Goal: Task Accomplishment & Management: Manage account settings

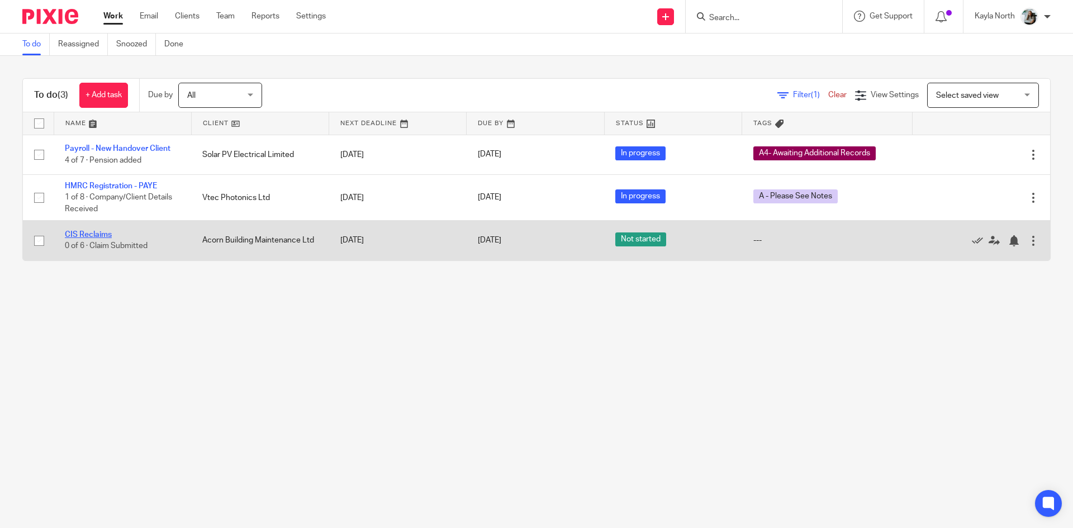
click at [108, 231] on link "CIS Reclaims" at bounding box center [88, 235] width 47 height 8
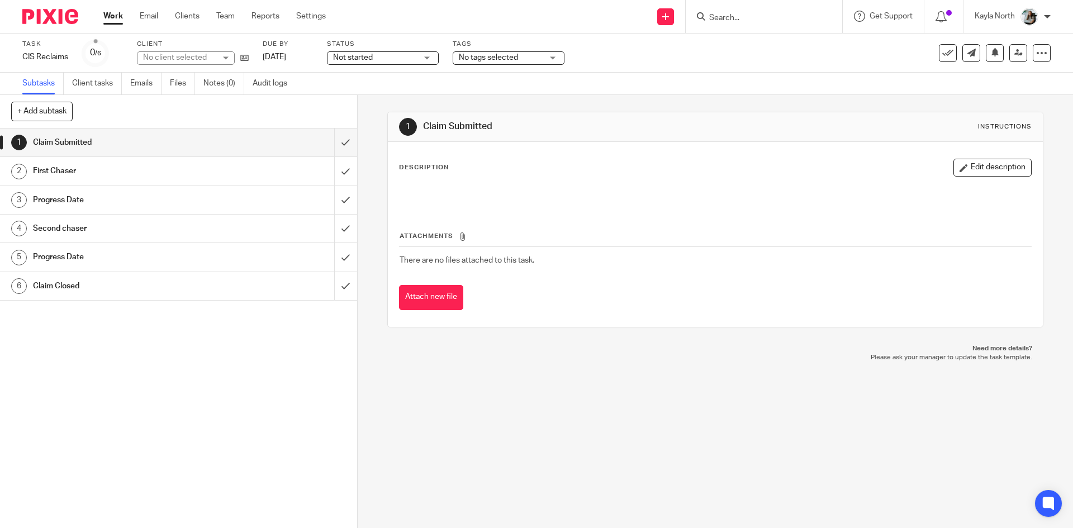
click at [236, 89] on link "Notes (0)" at bounding box center [223, 84] width 41 height 22
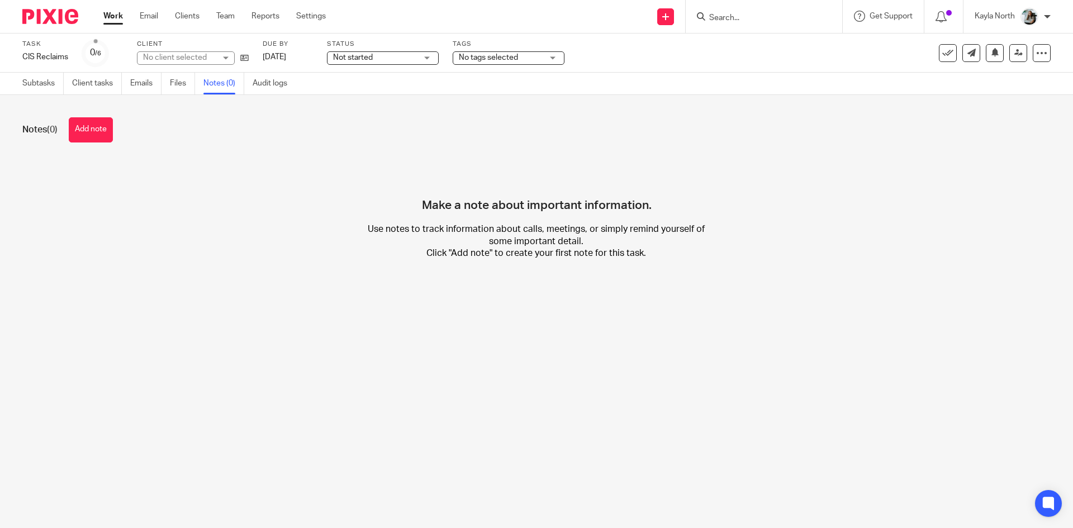
click at [110, 129] on button "Add note" at bounding box center [91, 129] width 44 height 25
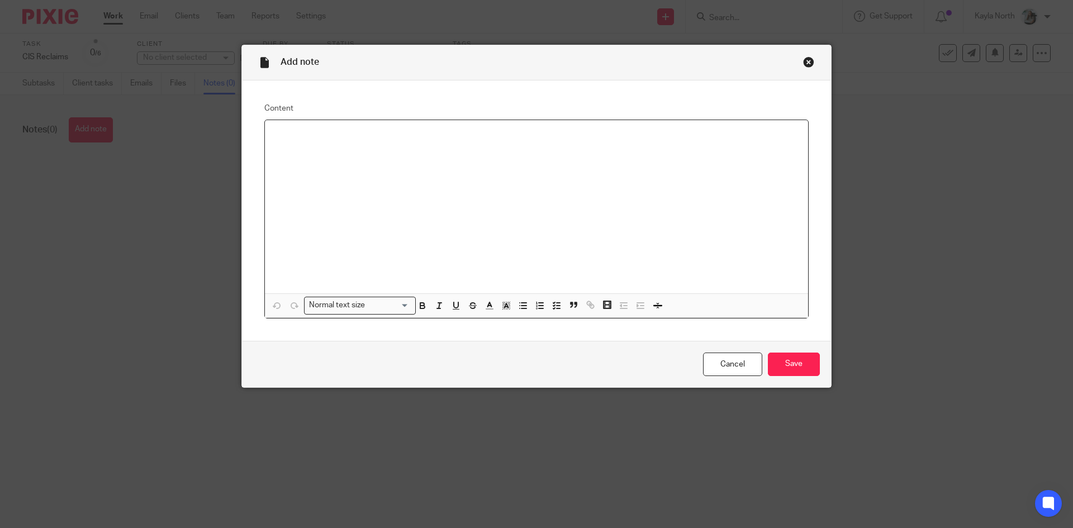
click at [389, 208] on div at bounding box center [536, 206] width 543 height 173
click at [813, 363] on input "Save" at bounding box center [794, 365] width 52 height 24
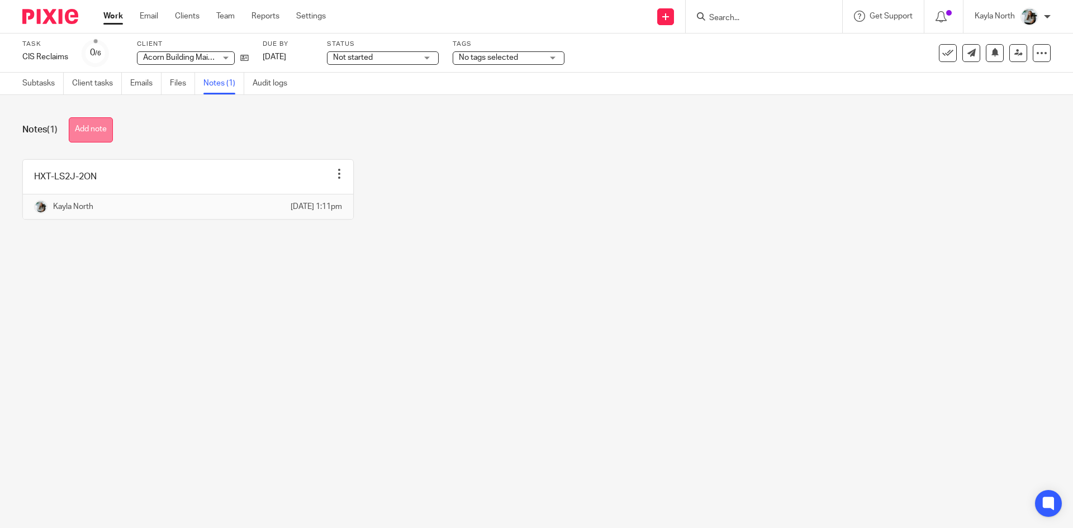
click at [109, 131] on button "Add note" at bounding box center [91, 129] width 44 height 25
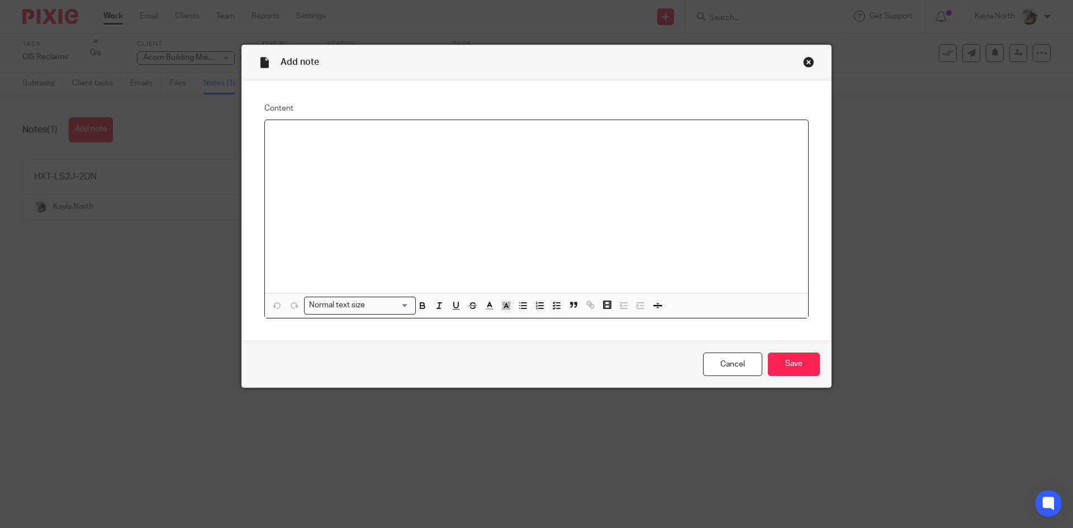
click at [320, 162] on div at bounding box center [536, 206] width 543 height 173
click at [804, 372] on input "Save" at bounding box center [794, 365] width 52 height 24
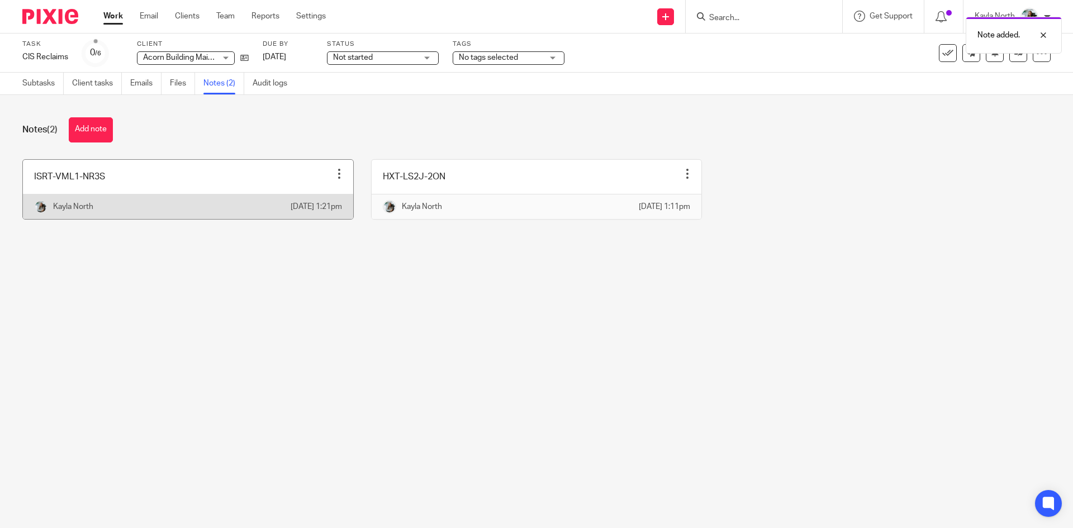
click at [152, 184] on link at bounding box center [188, 189] width 330 height 59
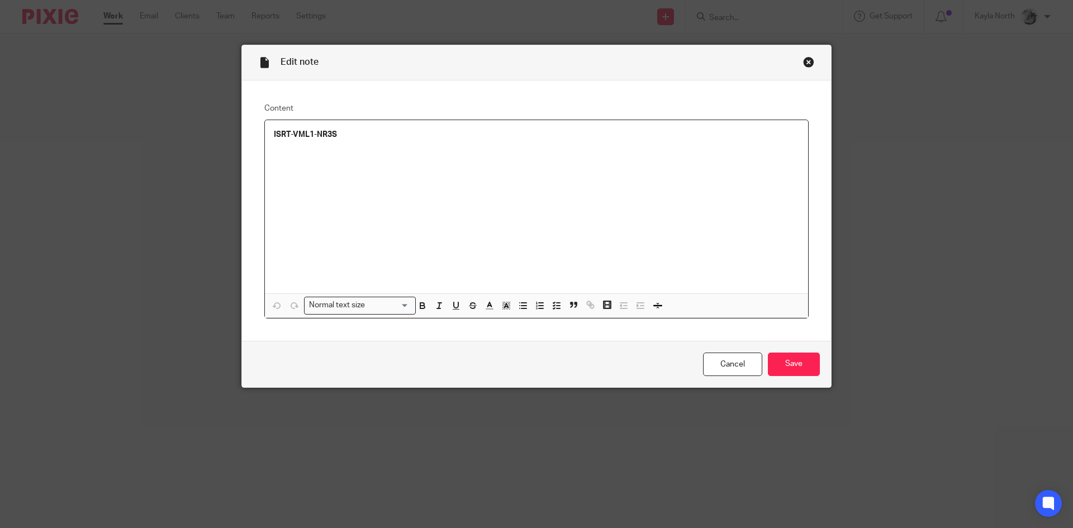
click at [394, 142] on p at bounding box center [536, 145] width 525 height 11
click at [392, 134] on p "ISRT-VML1-NR3S" at bounding box center [536, 134] width 525 height 11
click at [283, 159] on p "CLaim completed and on the files tab" at bounding box center [536, 156] width 525 height 11
click at [425, 156] on p "Claim completed and on the files tab" at bounding box center [536, 156] width 525 height 11
click at [799, 366] on input "Save" at bounding box center [794, 365] width 52 height 24
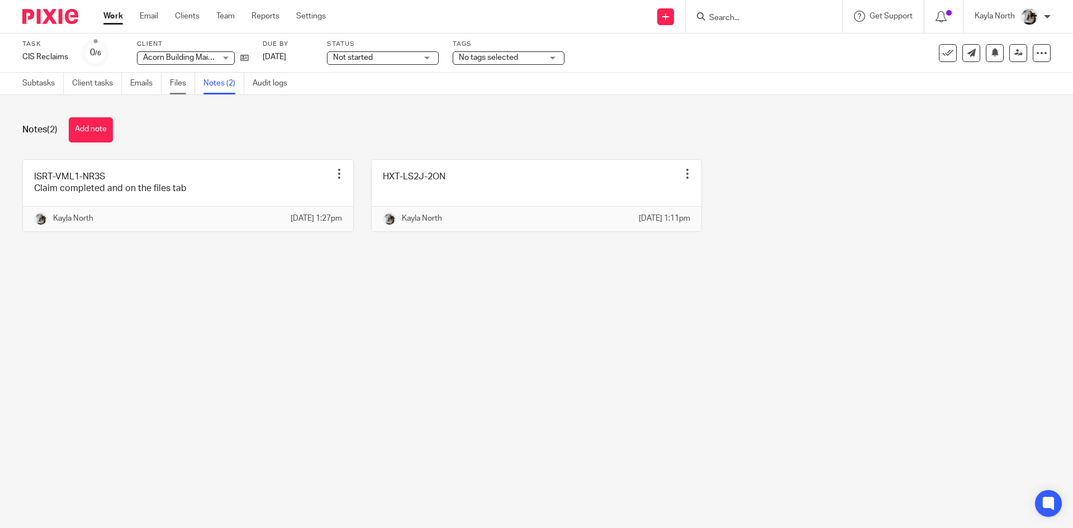
click at [177, 83] on link "Files" at bounding box center [182, 84] width 25 height 22
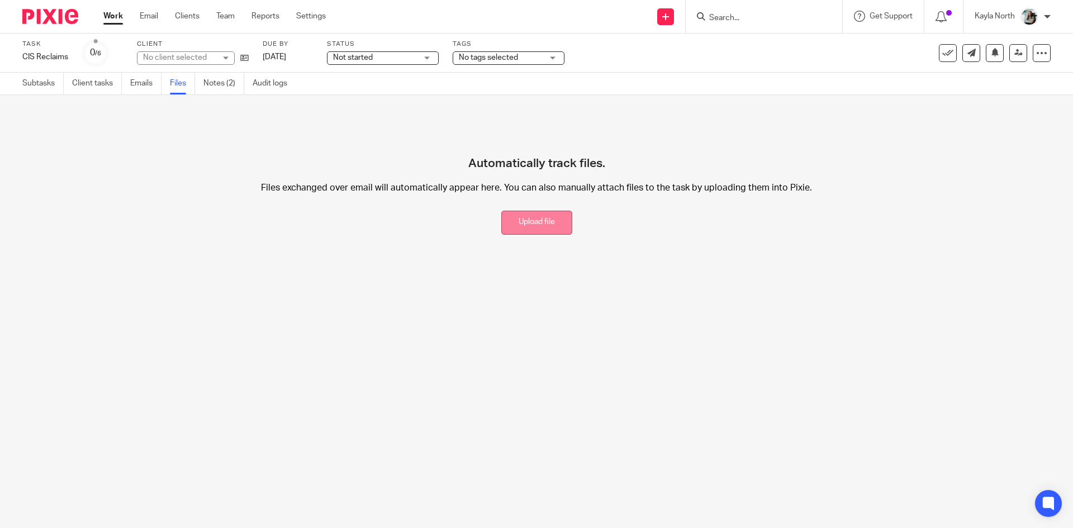
click at [539, 225] on button "Upload file" at bounding box center [536, 223] width 71 height 24
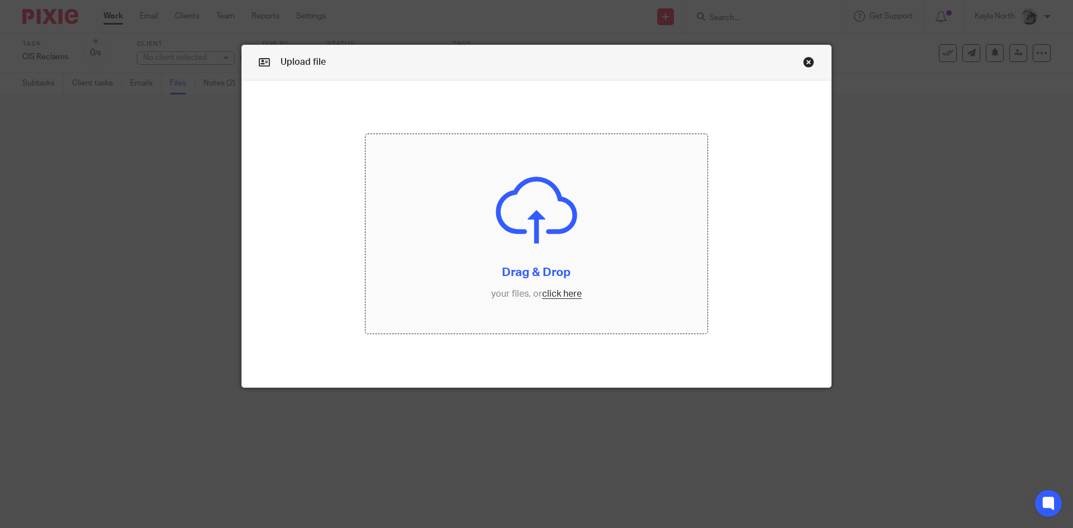
click at [536, 225] on input "file" at bounding box center [537, 234] width 343 height 200
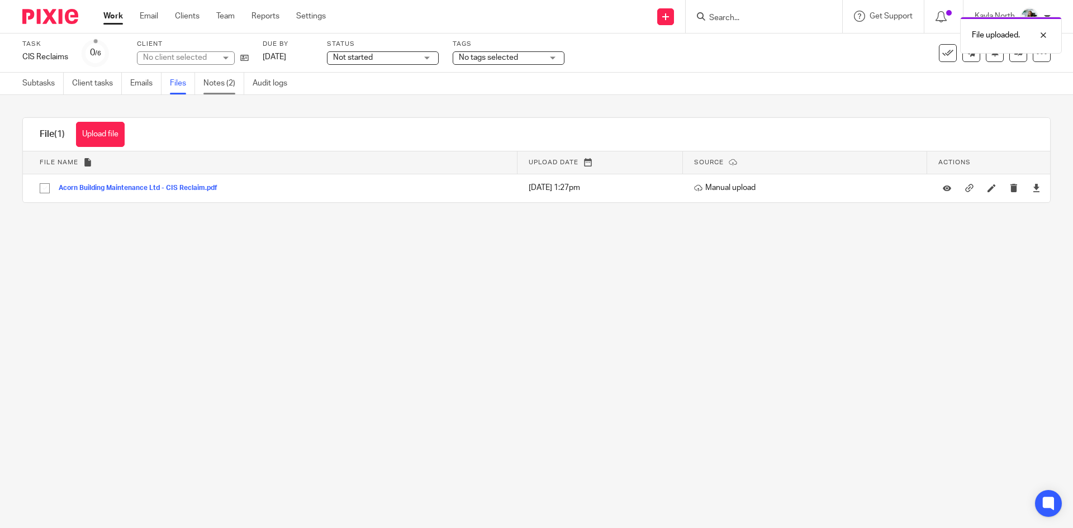
click at [225, 86] on link "Notes (2)" at bounding box center [223, 84] width 41 height 22
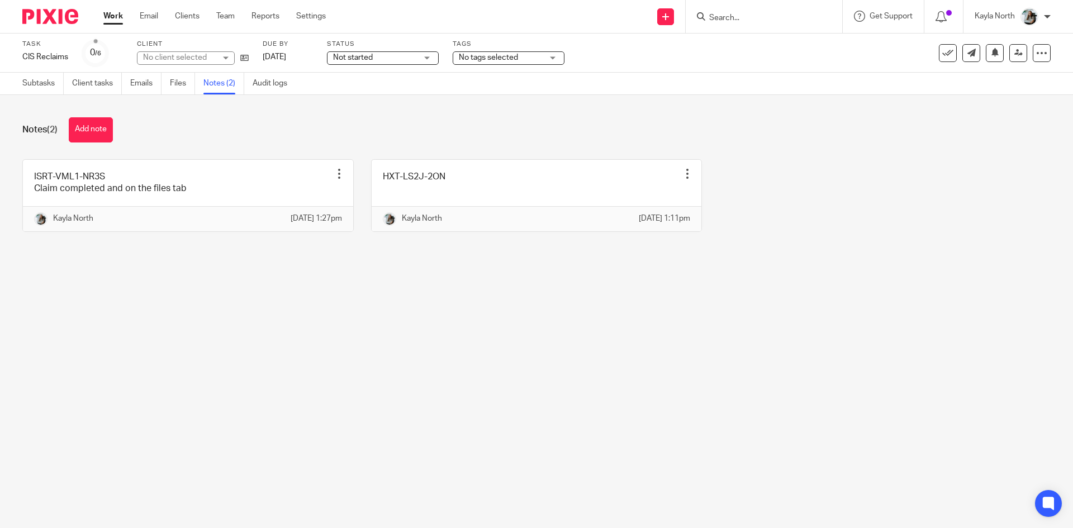
click at [356, 56] on span "Not started" at bounding box center [353, 58] width 40 height 8
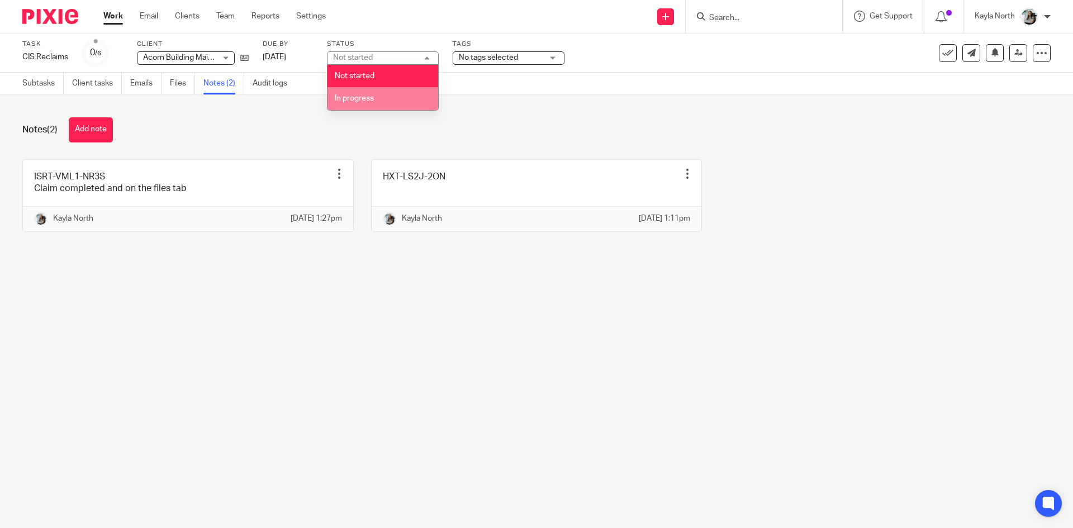
click at [367, 98] on span "In progress" at bounding box center [354, 98] width 39 height 8
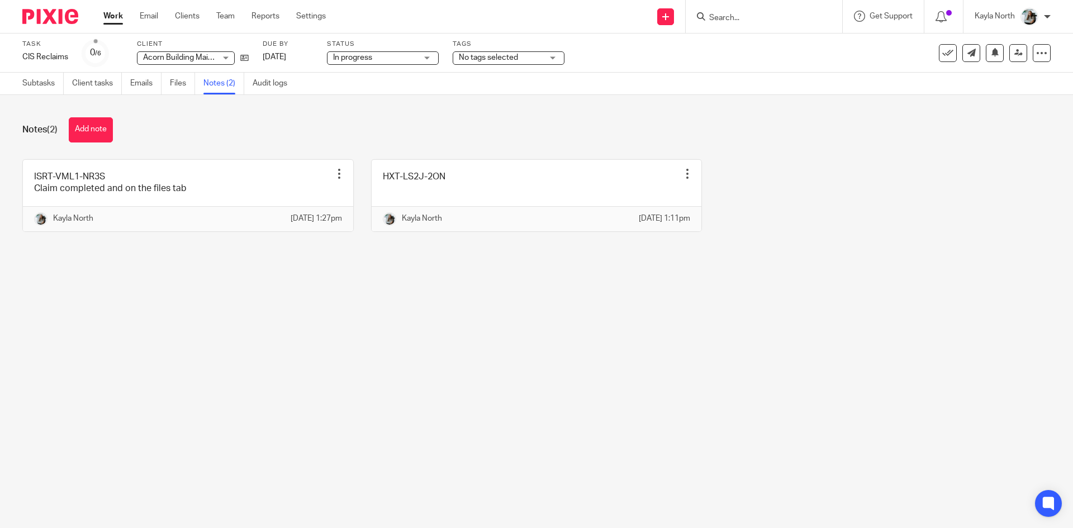
click at [514, 63] on span "No tags selected" at bounding box center [501, 58] width 84 height 12
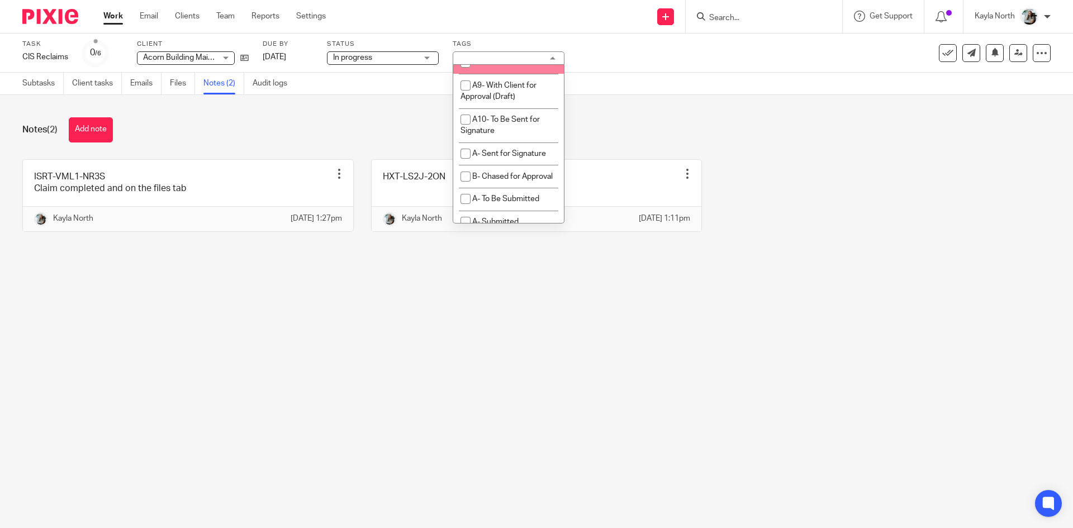
scroll to position [727, 0]
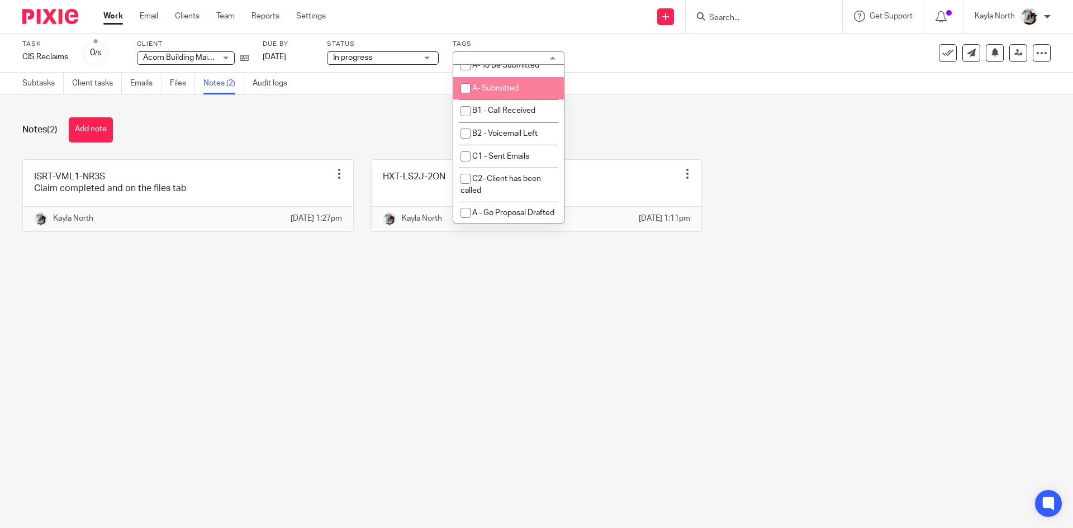
click at [486, 92] on span "A- Submitted" at bounding box center [495, 88] width 46 height 8
checkbox input "true"
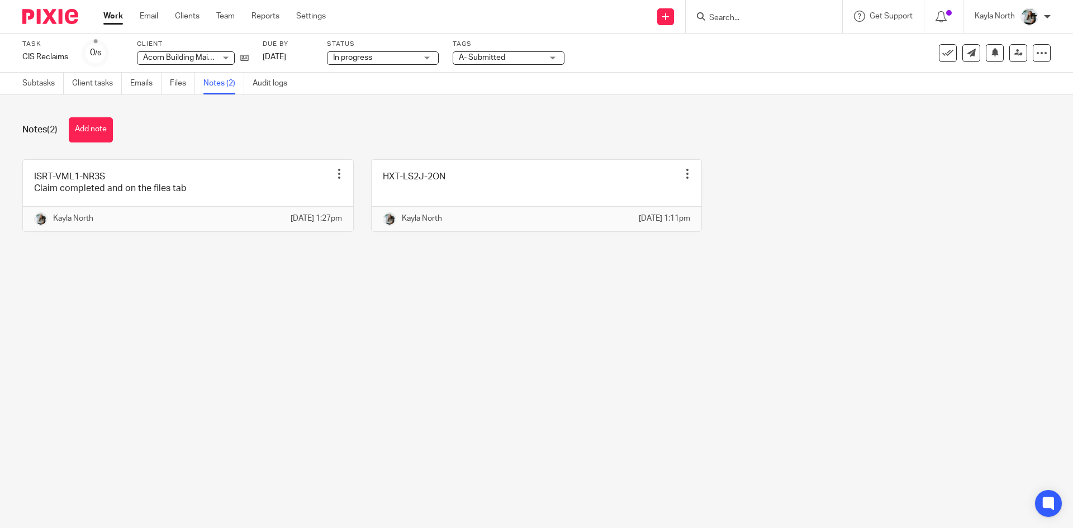
click at [762, 119] on div "Notes (2) Add note" at bounding box center [536, 129] width 1028 height 25
click at [279, 56] on link "15 Dec 2025" at bounding box center [288, 57] width 50 height 12
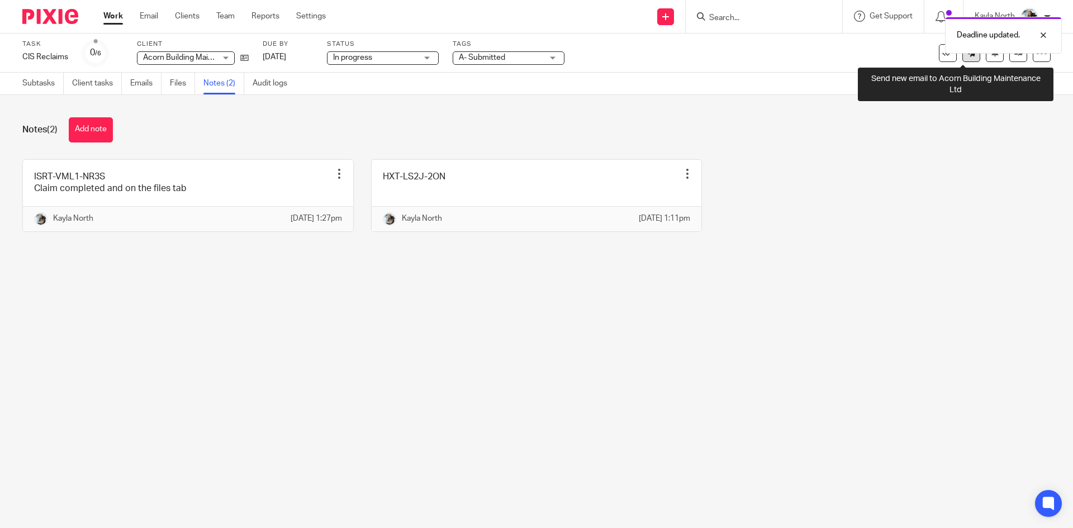
click at [963, 61] on link at bounding box center [971, 53] width 18 height 18
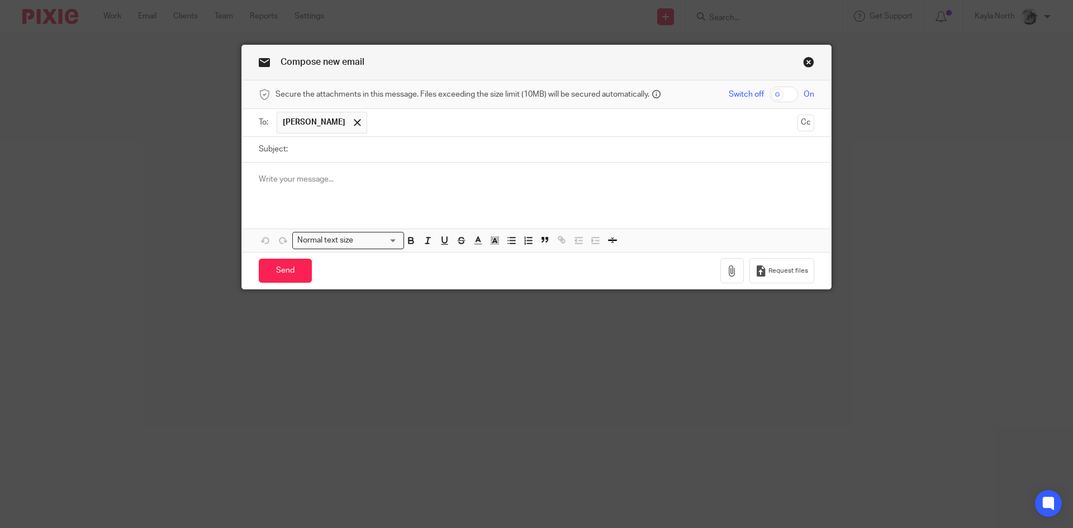
click at [806, 61] on link "Close this dialog window" at bounding box center [808, 63] width 11 height 15
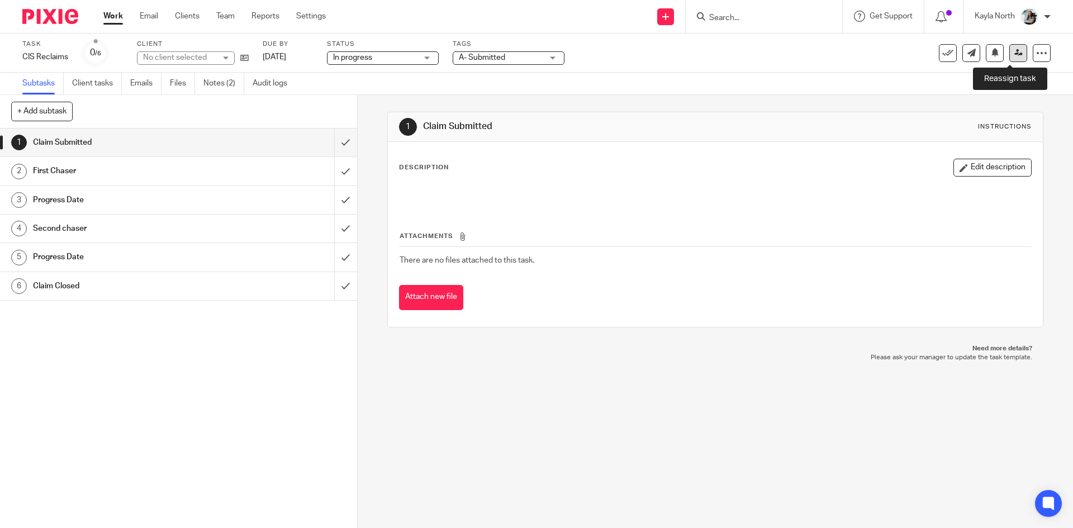
click at [1014, 55] on icon at bounding box center [1018, 53] width 8 height 8
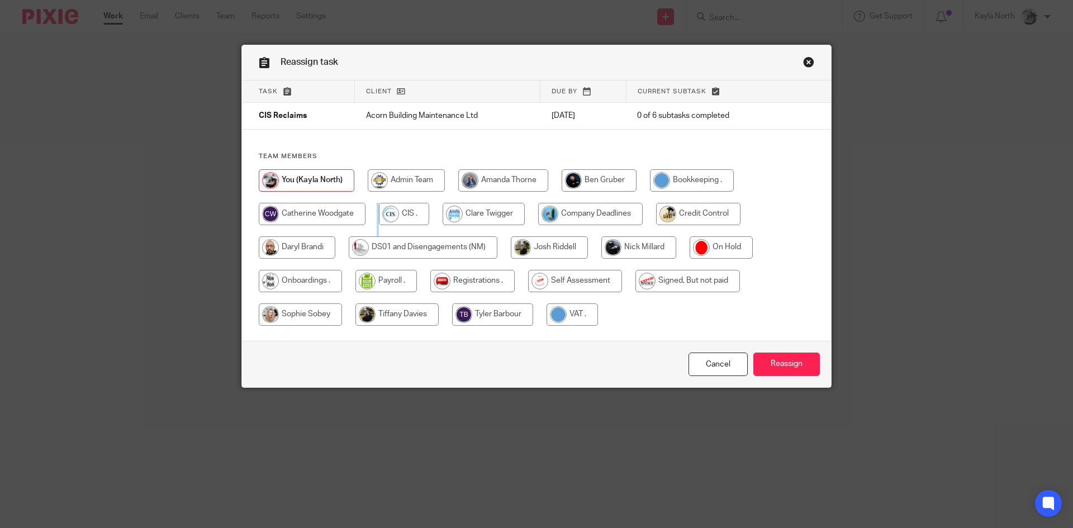
click at [376, 213] on div at bounding box center [537, 253] width 556 height 168
click at [393, 212] on input "radio" at bounding box center [404, 214] width 50 height 22
radio input "true"
click at [796, 360] on input "Reassign" at bounding box center [786, 365] width 67 height 24
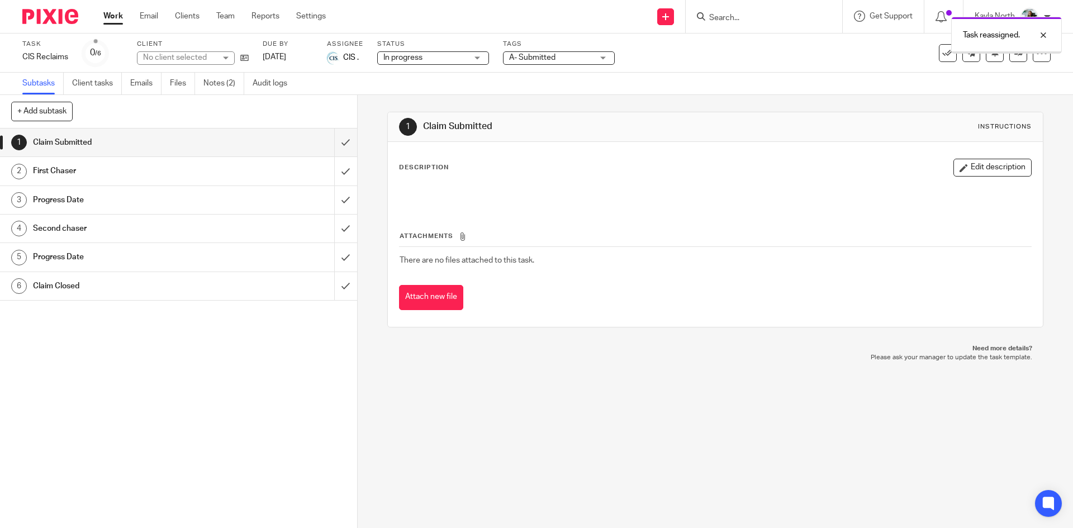
click at [64, 18] on img at bounding box center [50, 16] width 56 height 15
